Goal: Task Accomplishment & Management: Complete application form

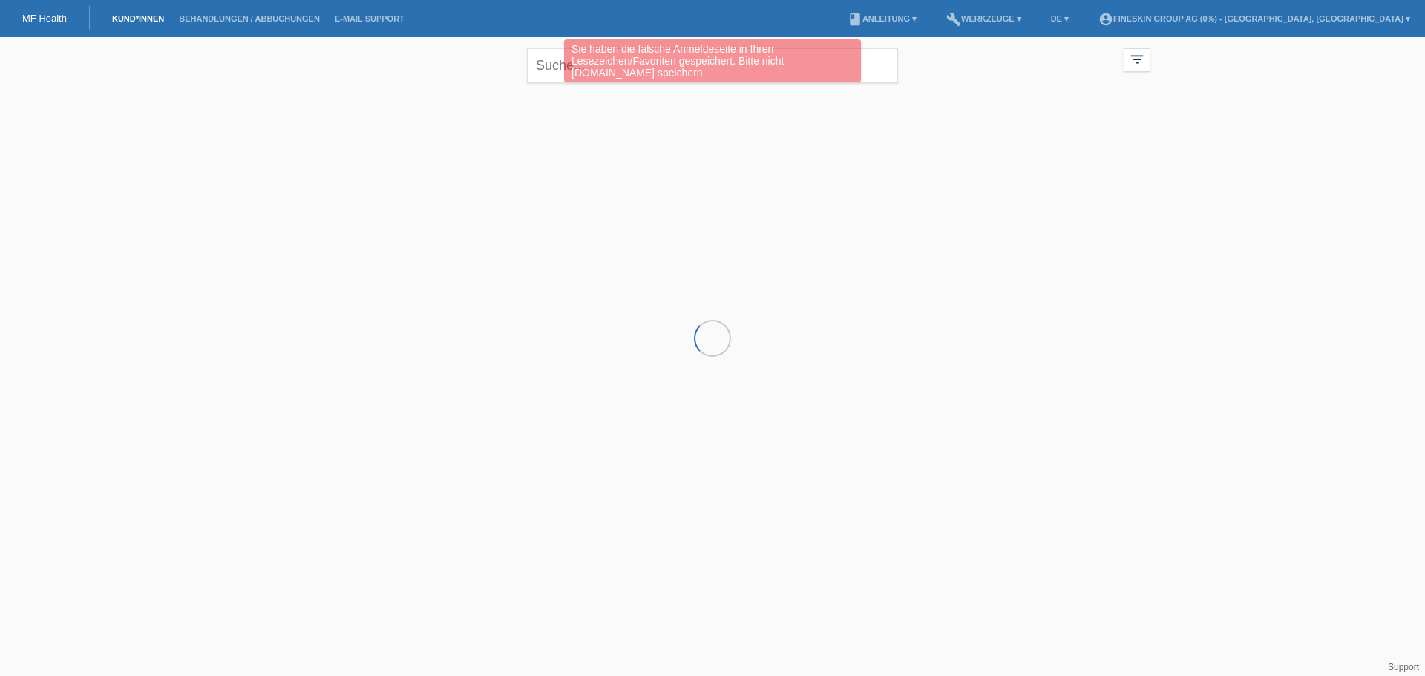
click at [549, 66] on div "Sie haben die falsche Anmeldeseite in Ihren Lesezeichen/Favoriten gespeichert. …" at bounding box center [712, 62] width 855 height 47
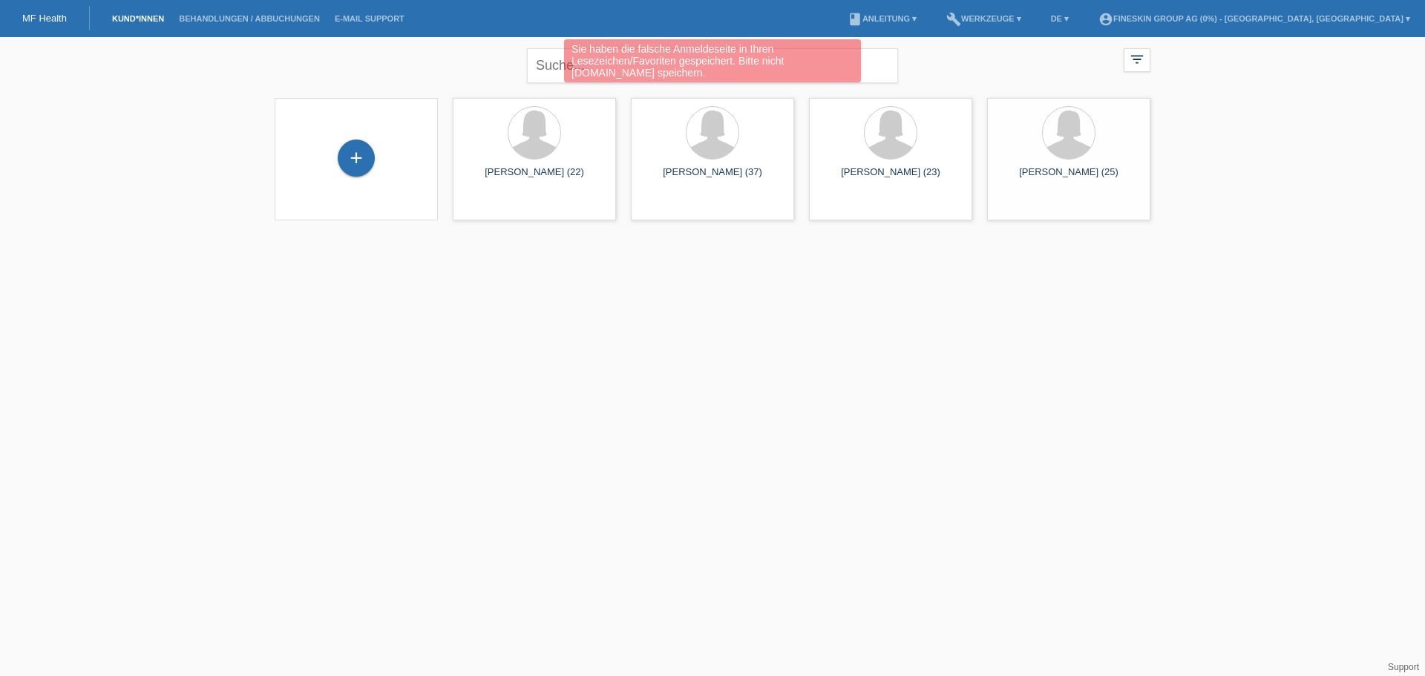
click at [549, 66] on div "Sie haben die falsche Anmeldeseite in Ihren Lesezeichen/Favoriten gespeichert. …" at bounding box center [712, 62] width 855 height 47
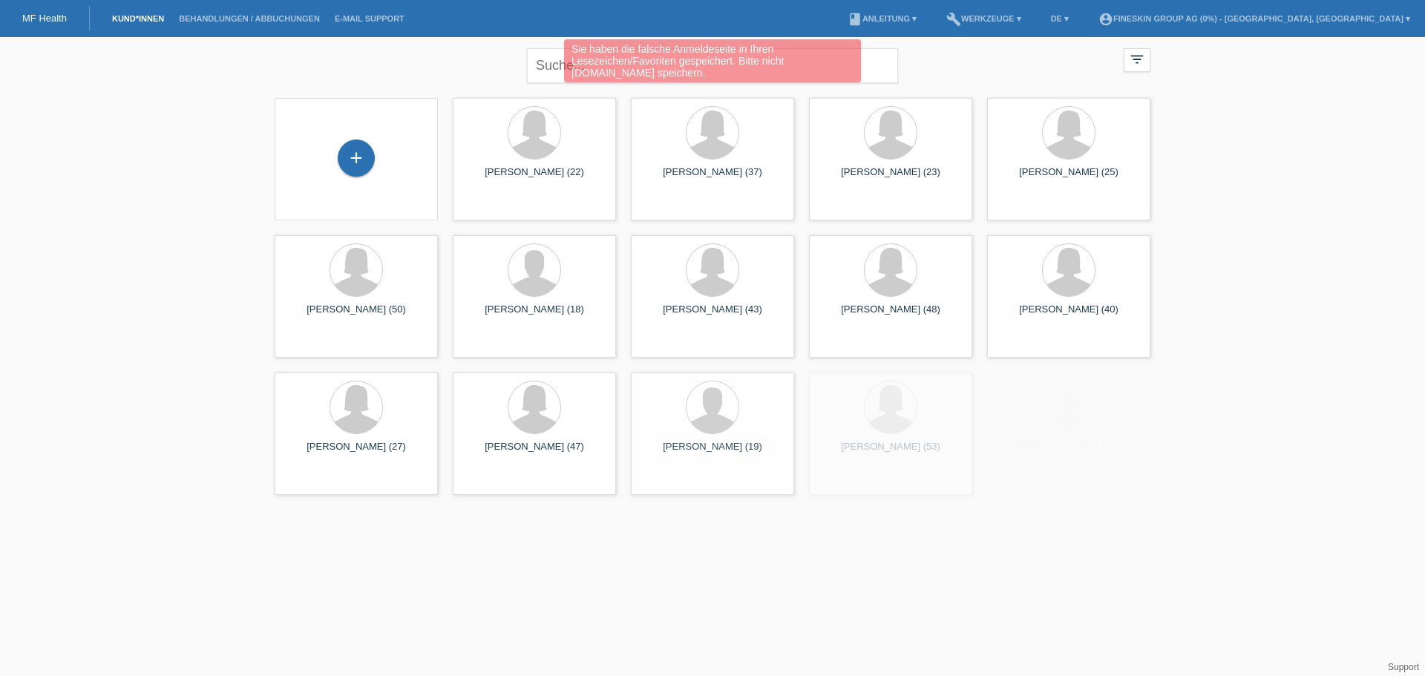
click at [553, 65] on div "Sie haben die falsche Anmeldeseite in Ihren Lesezeichen/Favoriten gespeichert. …" at bounding box center [712, 62] width 855 height 47
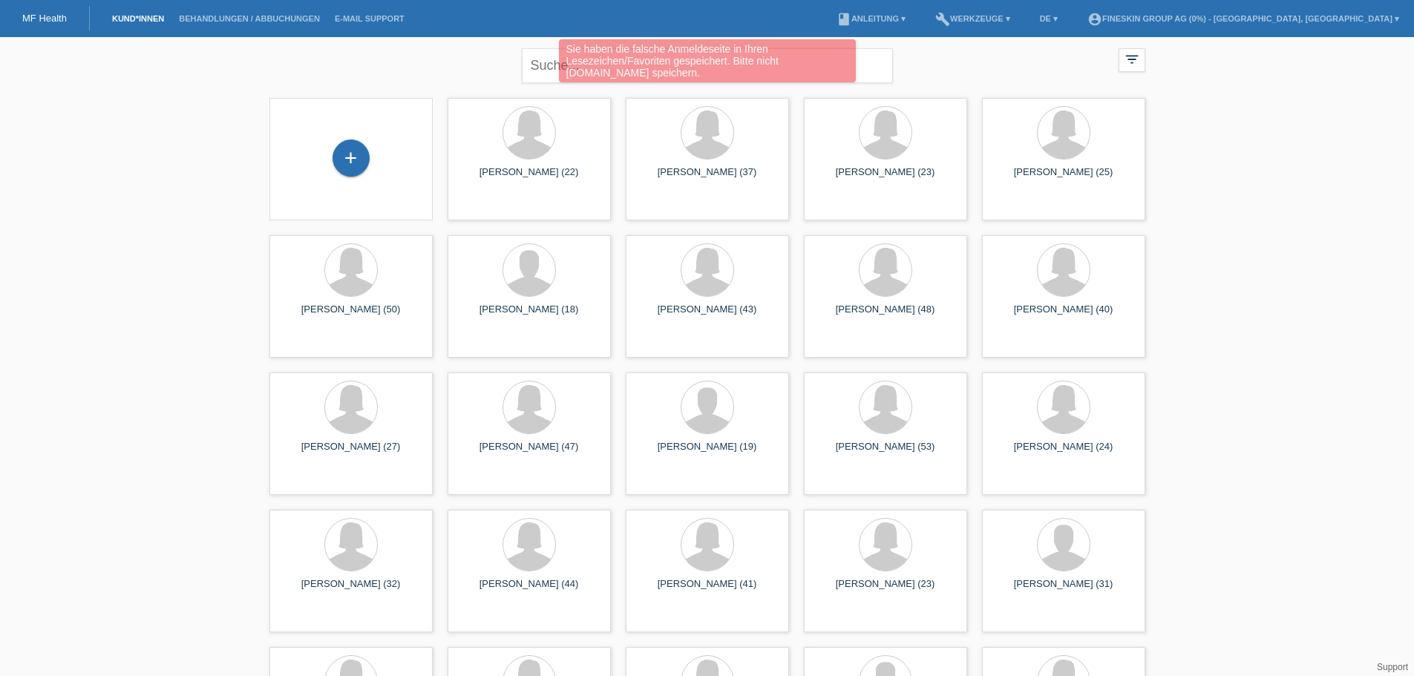
click at [548, 62] on div "Sie haben die falsche Anmeldeseite in Ihren Lesezeichen/Favoriten gespeichert. …" at bounding box center [707, 62] width 849 height 47
click at [456, 62] on div "Sie haben die falsche Anmeldeseite in Ihren Lesezeichen/Favoriten gespeichert. …" at bounding box center [707, 62] width 849 height 47
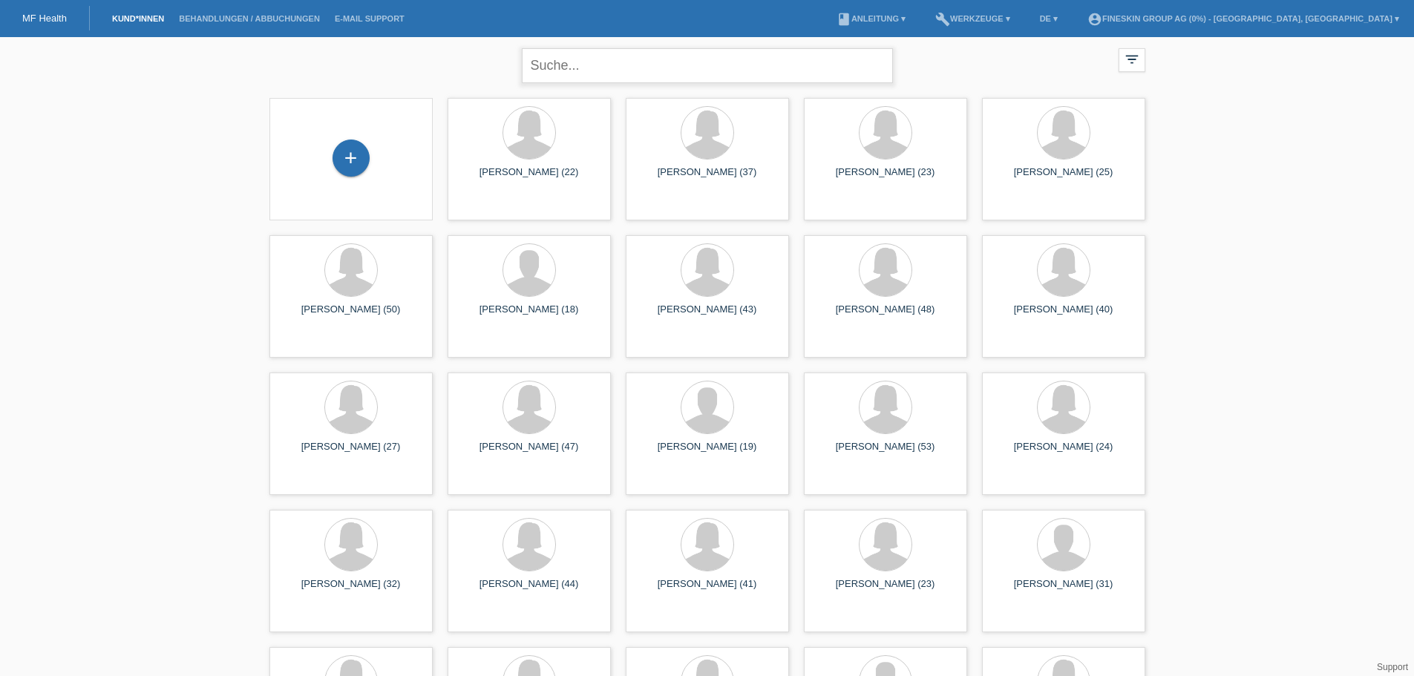
click at [562, 65] on input "text" at bounding box center [707, 65] width 371 height 35
type input "veladzic"
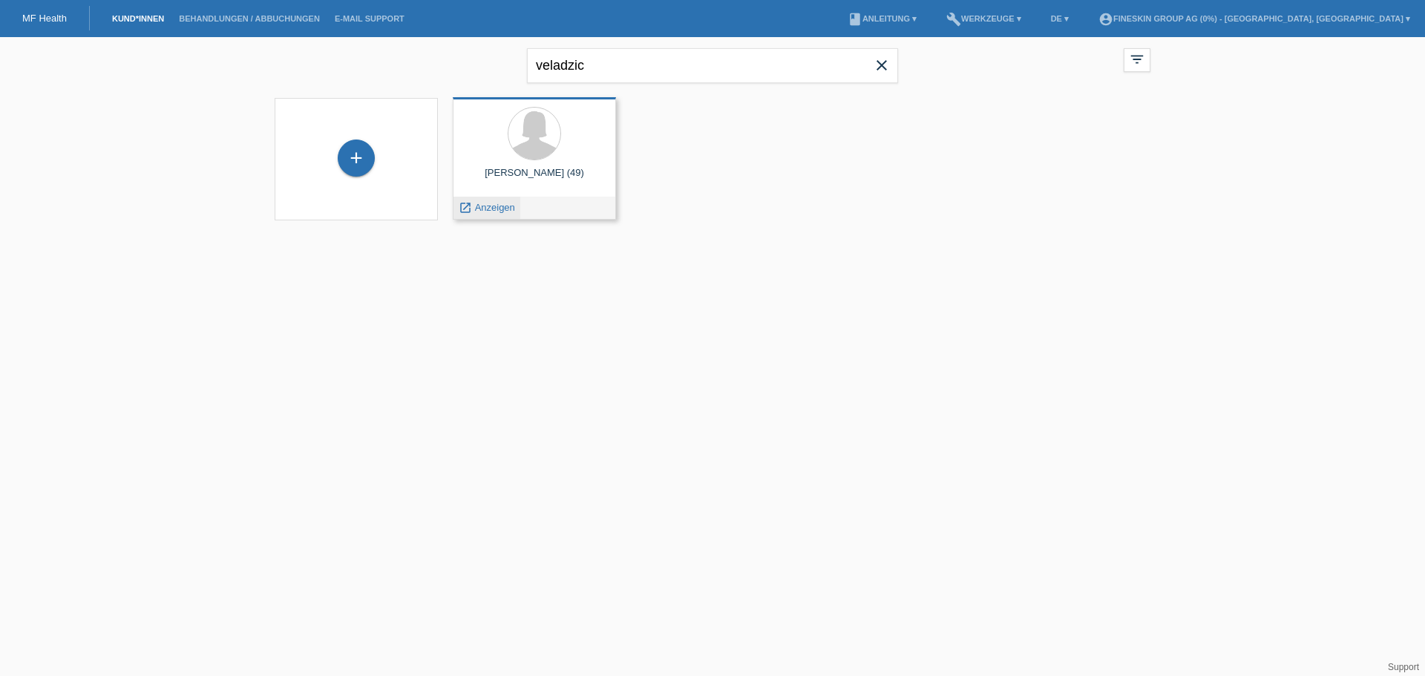
click at [490, 204] on span "Anzeigen" at bounding box center [495, 207] width 40 height 11
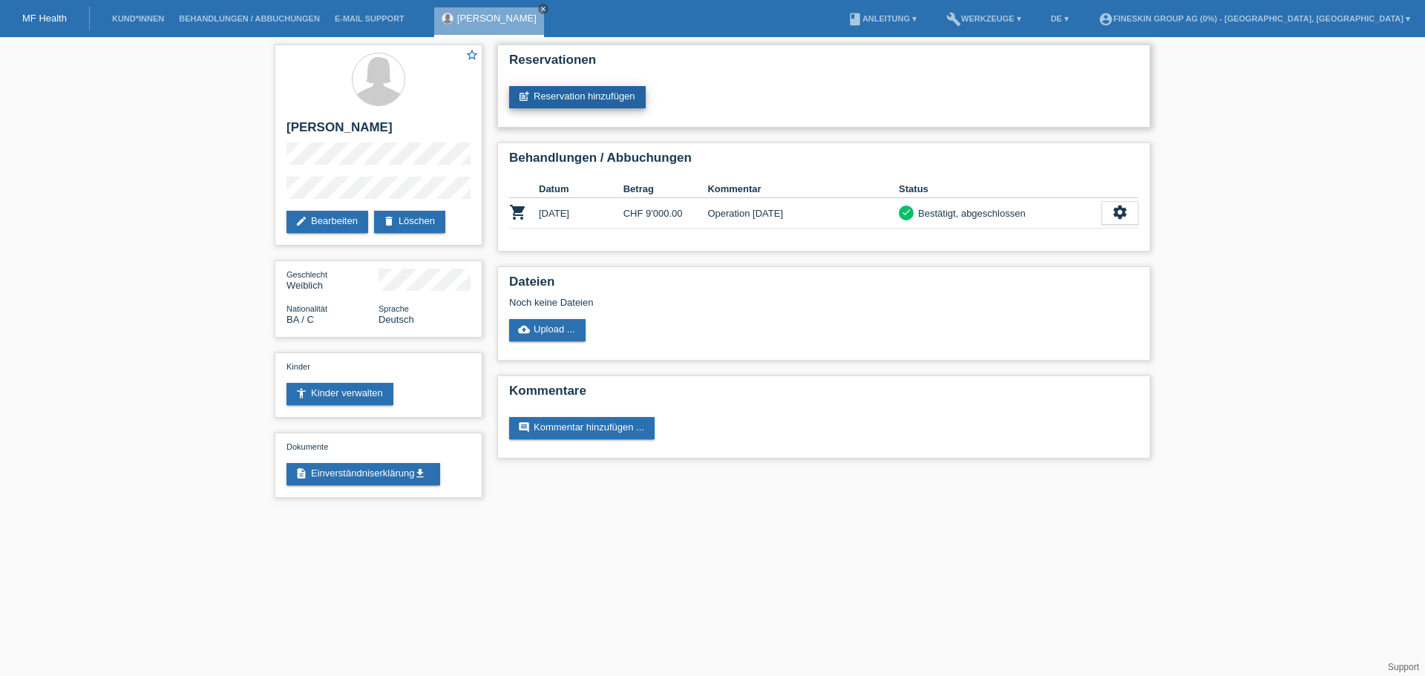
click at [552, 98] on link "post_add Reservation hinzufügen" at bounding box center [577, 97] width 137 height 22
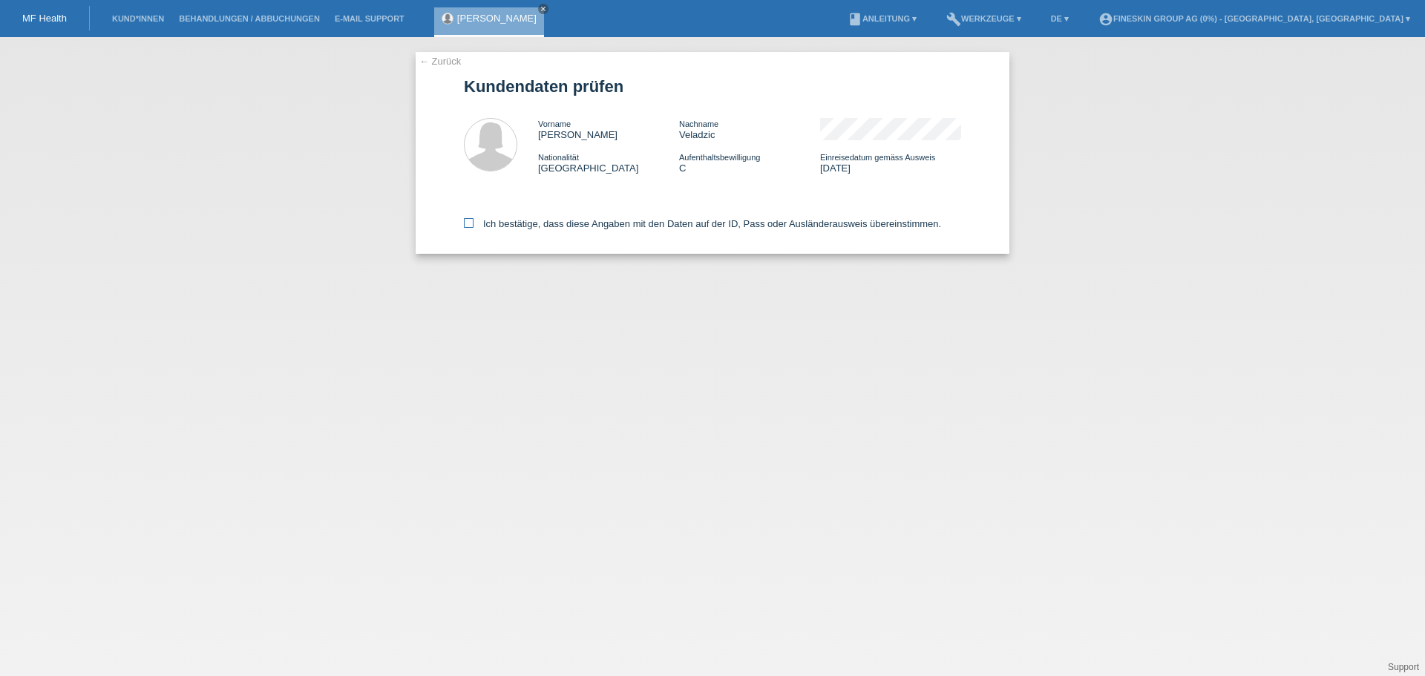
click at [540, 223] on label "Ich bestätige, dass diese Angaben mit den Daten auf der ID, Pass oder Ausländer…" at bounding box center [702, 223] width 477 height 11
click at [474, 223] on input "Ich bestätige, dass diese Angaben mit den Daten auf der ID, Pass oder Ausländer…" at bounding box center [469, 223] width 10 height 10
checkbox input "true"
